Goal: Find specific page/section: Find specific page/section

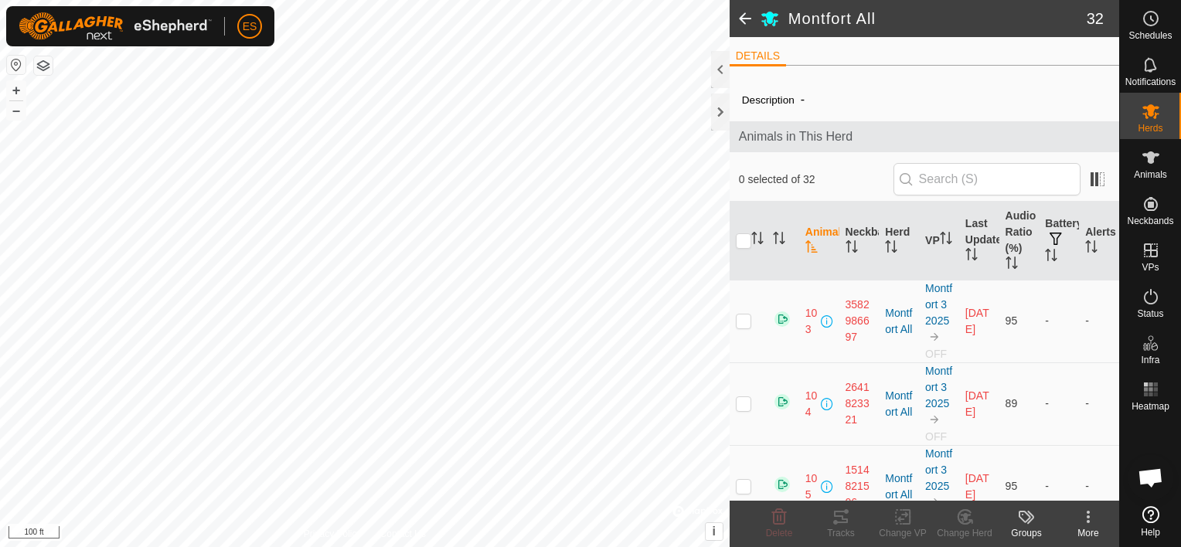
scroll to position [1705, 0]
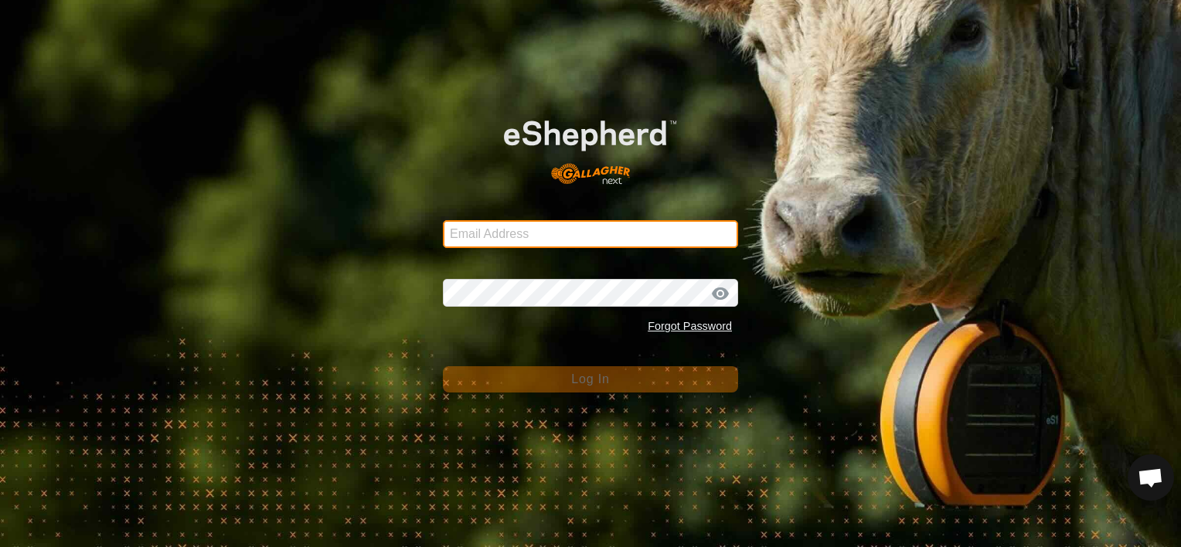
type input "[EMAIL_ADDRESS][DOMAIN_NAME]"
click at [586, 234] on input "[EMAIL_ADDRESS][DOMAIN_NAME]" at bounding box center [590, 234] width 295 height 28
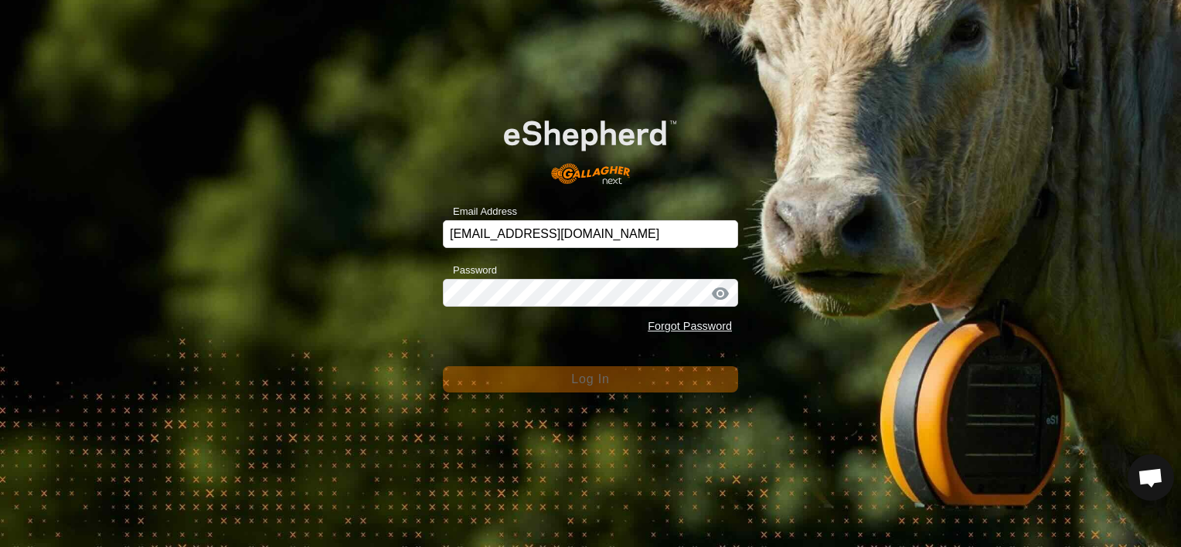
click at [587, 232] on input "[EMAIL_ADDRESS][DOMAIN_NAME]" at bounding box center [590, 234] width 295 height 28
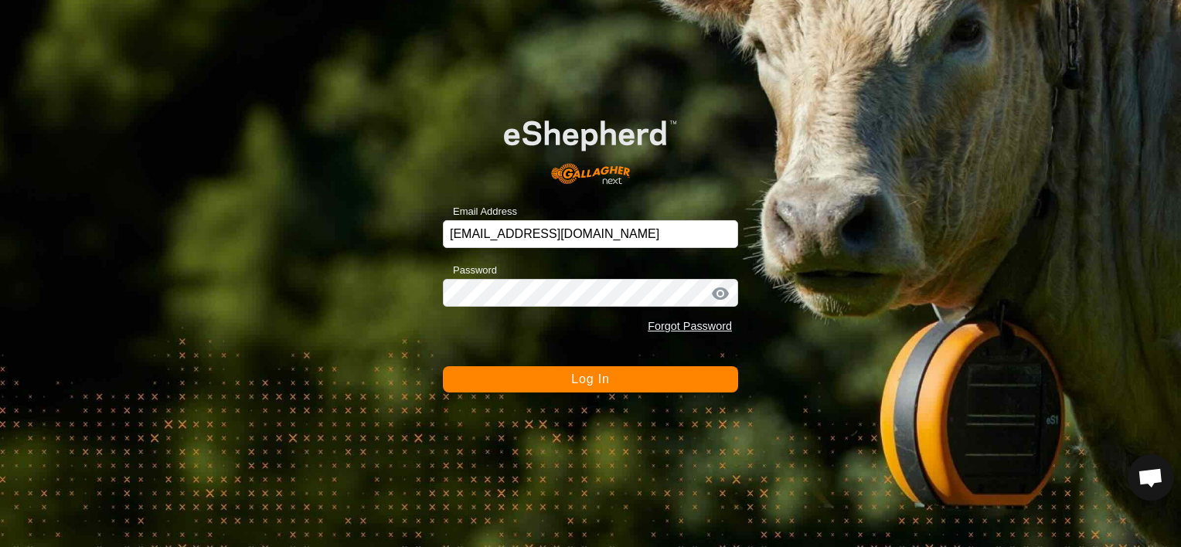
click at [581, 383] on span "Log In" at bounding box center [590, 378] width 38 height 13
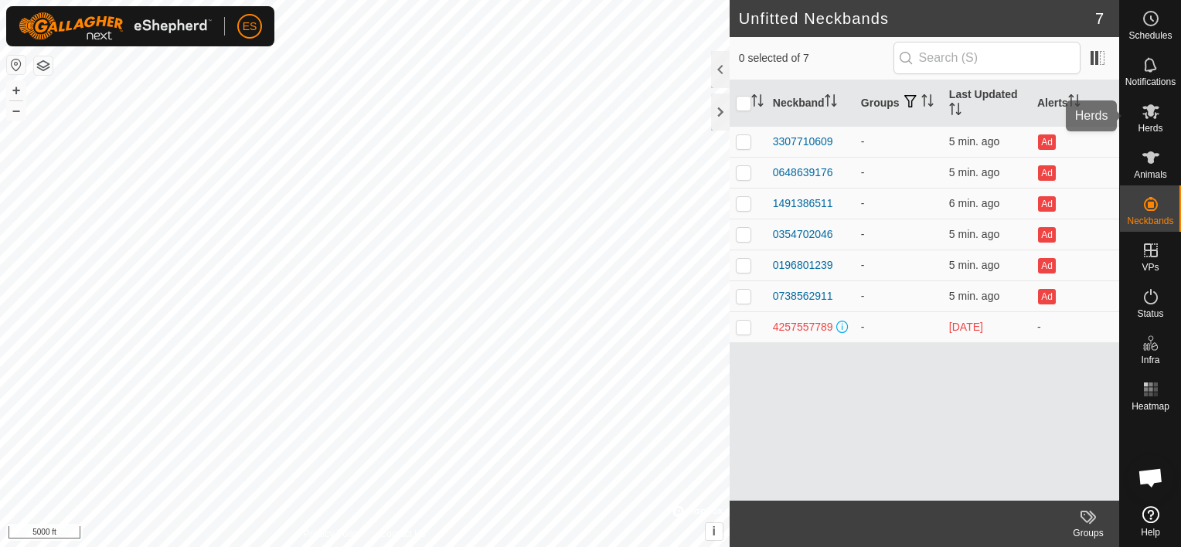
click at [1141, 127] on span "Herds" at bounding box center [1149, 128] width 25 height 9
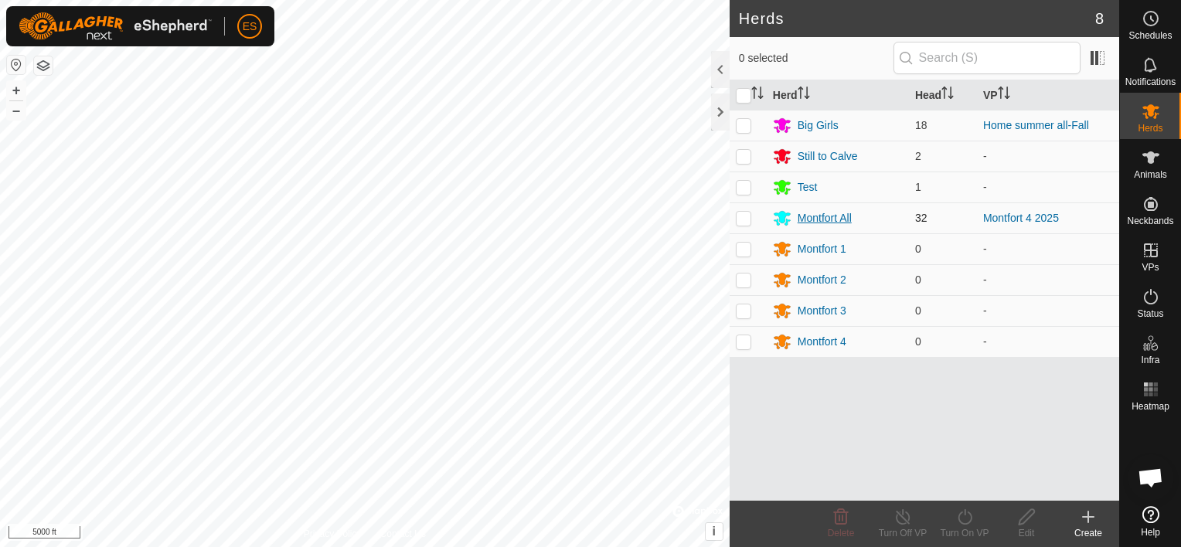
click at [807, 216] on div "Montfort All" at bounding box center [824, 218] width 54 height 16
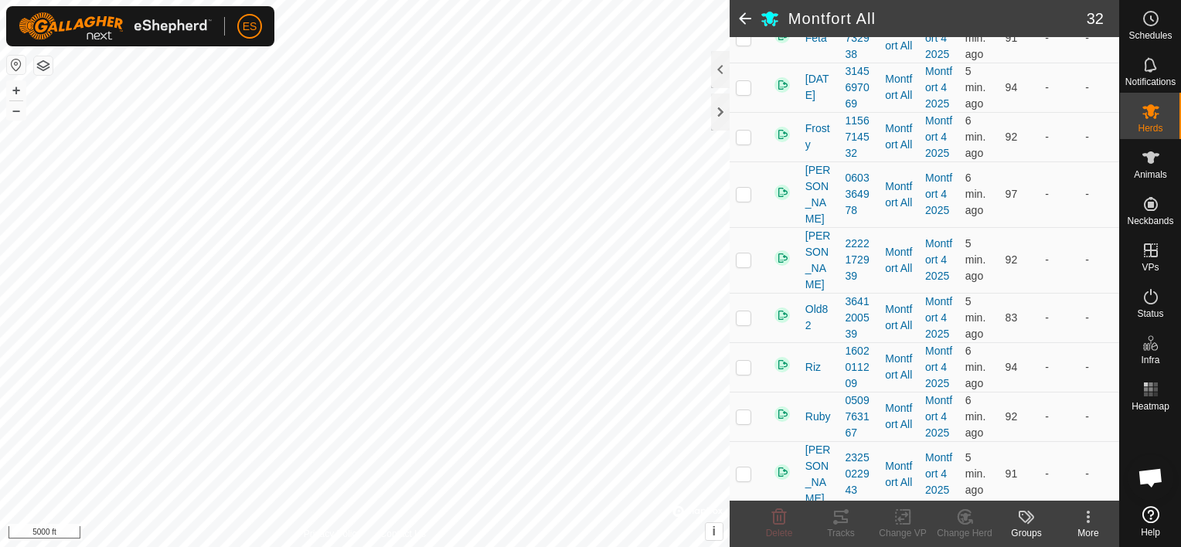
scroll to position [1356, 0]
